Goal: Transaction & Acquisition: Purchase product/service

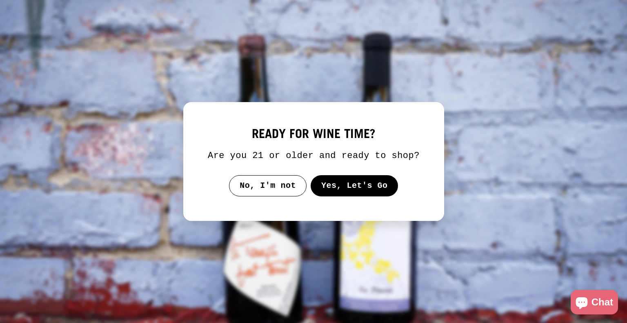
click at [312, 189] on button "Yes, Let's Go" at bounding box center [354, 185] width 88 height 21
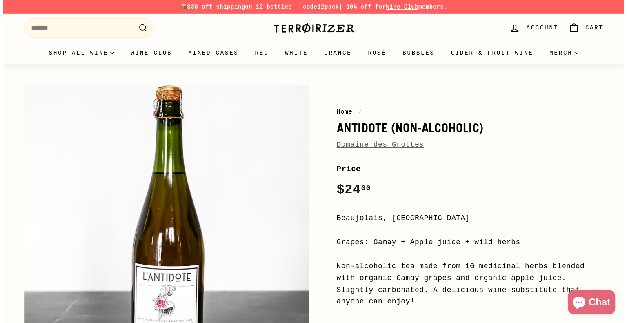
scroll to position [93, 0]
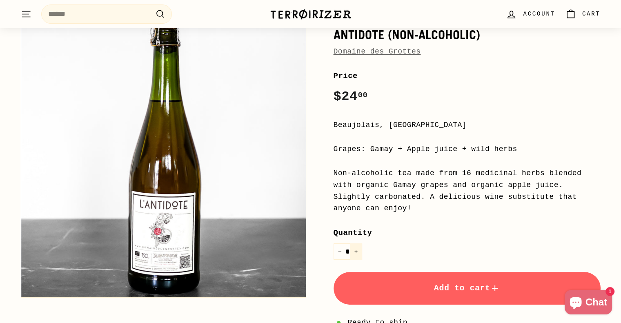
click at [353, 243] on button "+" at bounding box center [356, 251] width 12 height 17
type input "*"
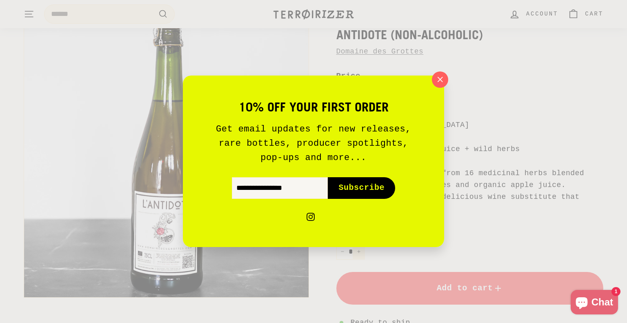
click at [353, 241] on div "10% off your first order Get email updates for new releases, rare bottles, prod…" at bounding box center [313, 160] width 261 height 171
click at [301, 193] on input "Enter your email" at bounding box center [280, 188] width 96 height 21
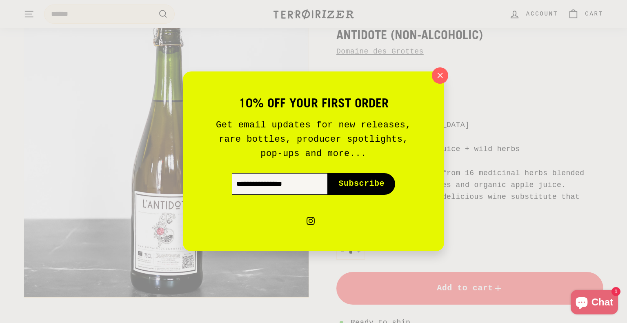
click at [281, 181] on input "Enter your email" at bounding box center [280, 183] width 96 height 21
type input "**********"
click at [349, 184] on span "Subscribe" at bounding box center [361, 183] width 46 height 11
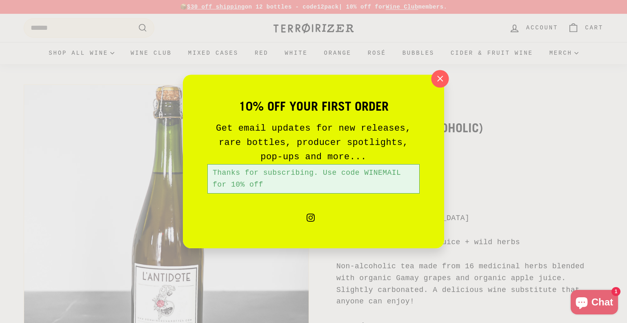
click at [436, 74] on icon "button" at bounding box center [440, 79] width 12 height 12
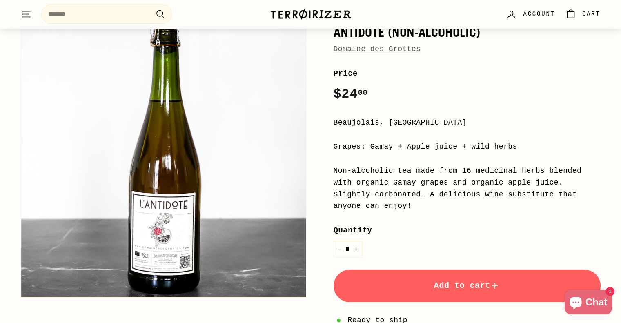
scroll to position [96, 0]
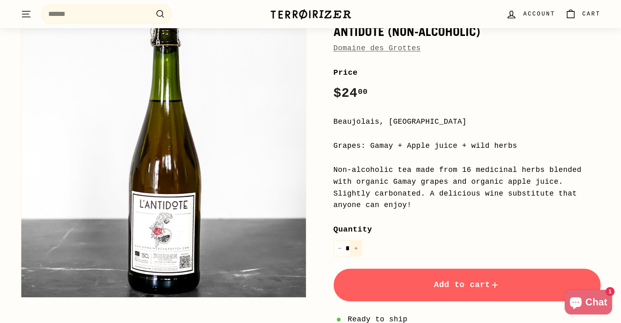
click at [357, 246] on icon "Increase item quantity by one" at bounding box center [356, 248] width 4 height 4
click at [336, 240] on button "−" at bounding box center [339, 248] width 12 height 17
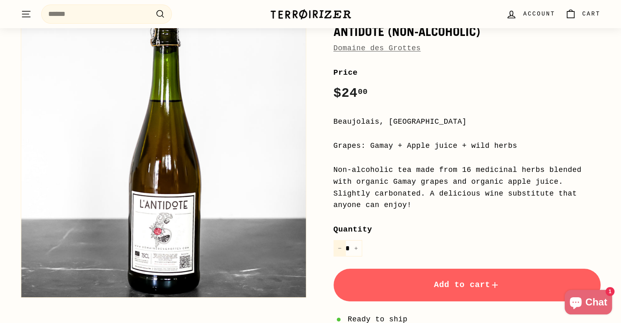
type input "*"
click at [383, 277] on button "Add to cart" at bounding box center [466, 285] width 267 height 33
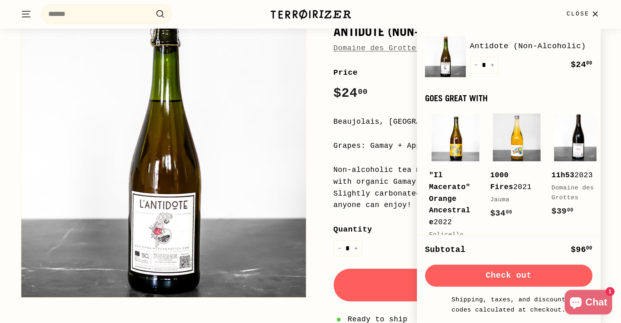
click at [518, 277] on button "Check out" at bounding box center [508, 275] width 167 height 22
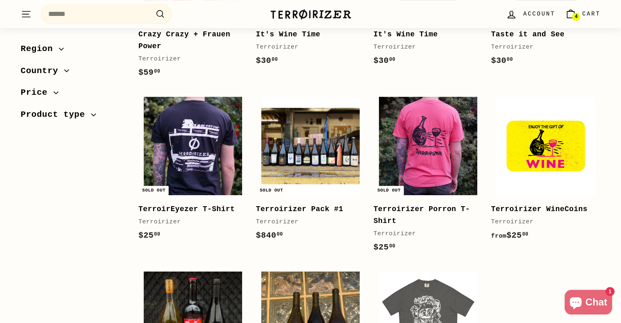
scroll to position [428, 0]
